Goal: Task Accomplishment & Management: Use online tool/utility

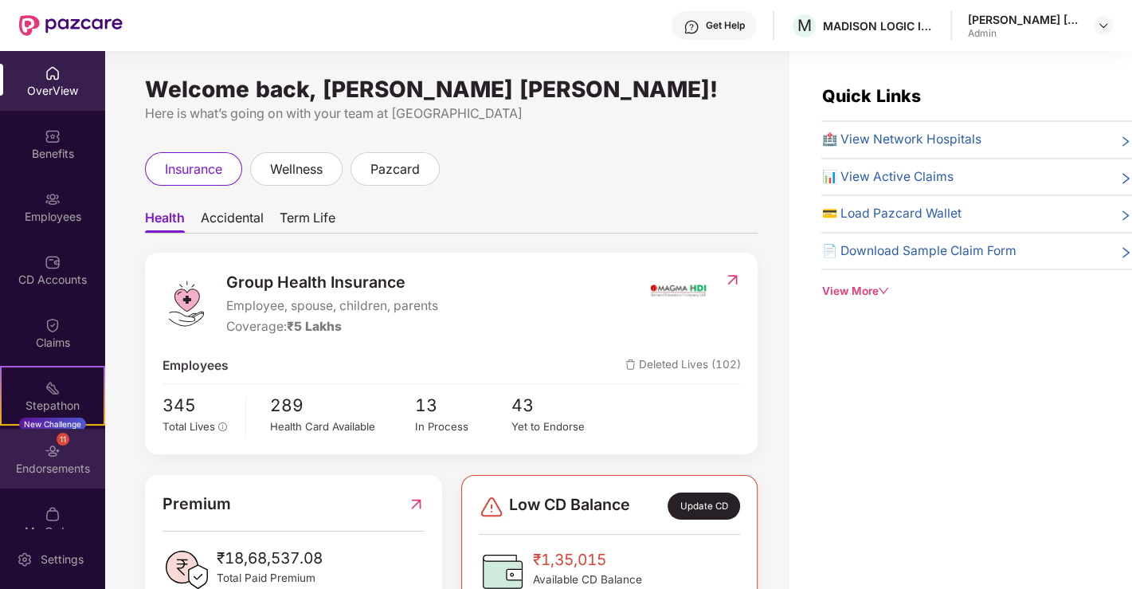
scroll to position [88, 0]
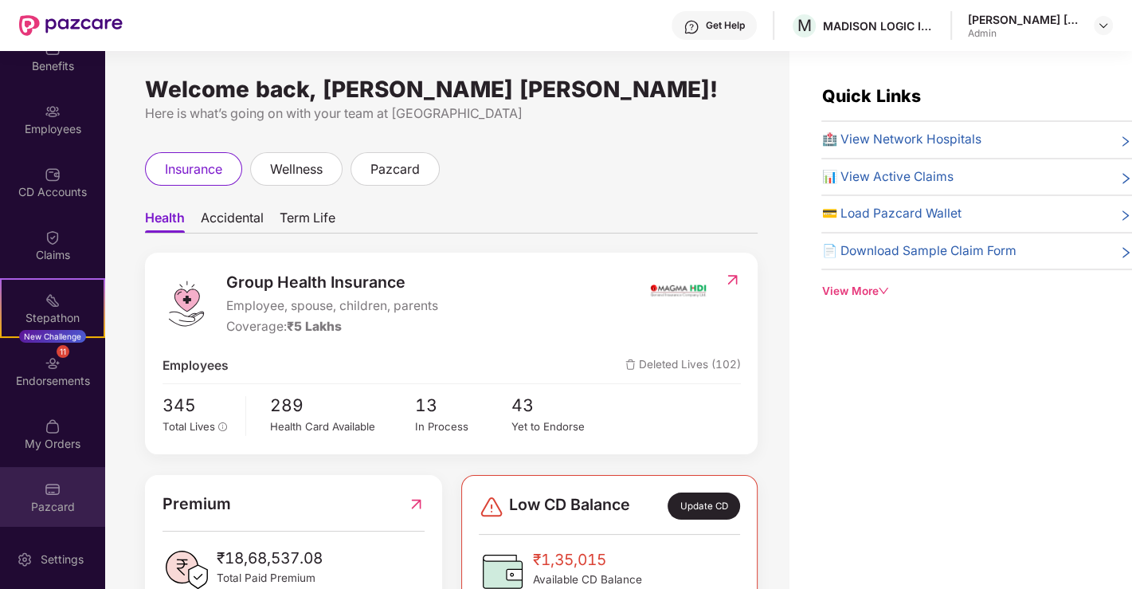
click at [40, 486] on div "Pazcard" at bounding box center [52, 497] width 105 height 60
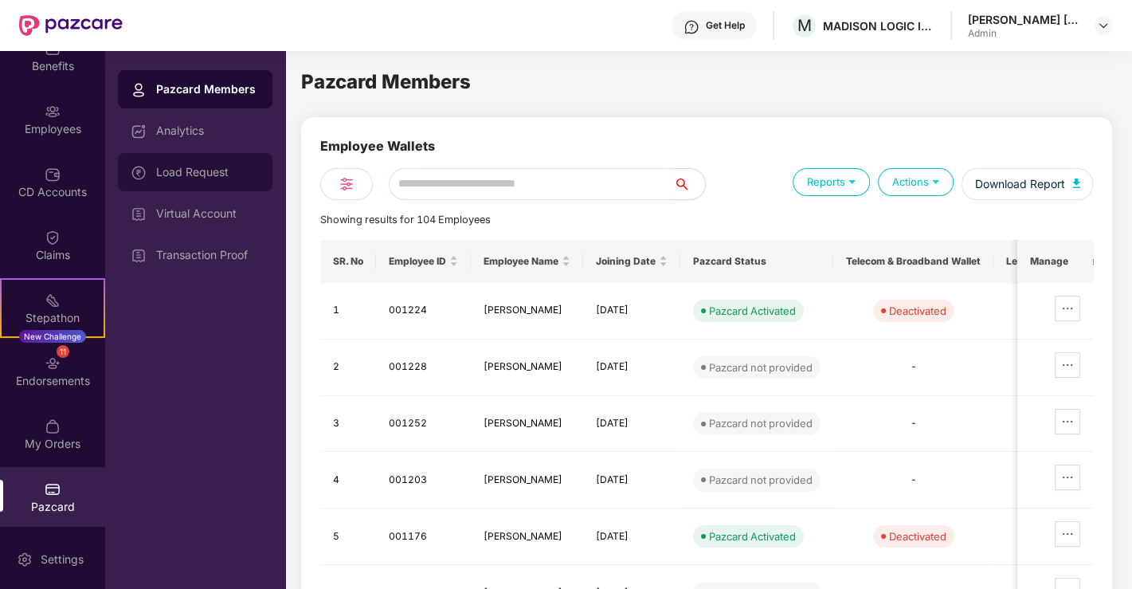
click at [205, 172] on div "Load Request" at bounding box center [208, 172] width 104 height 13
